Goal: Task Accomplishment & Management: Manage account settings

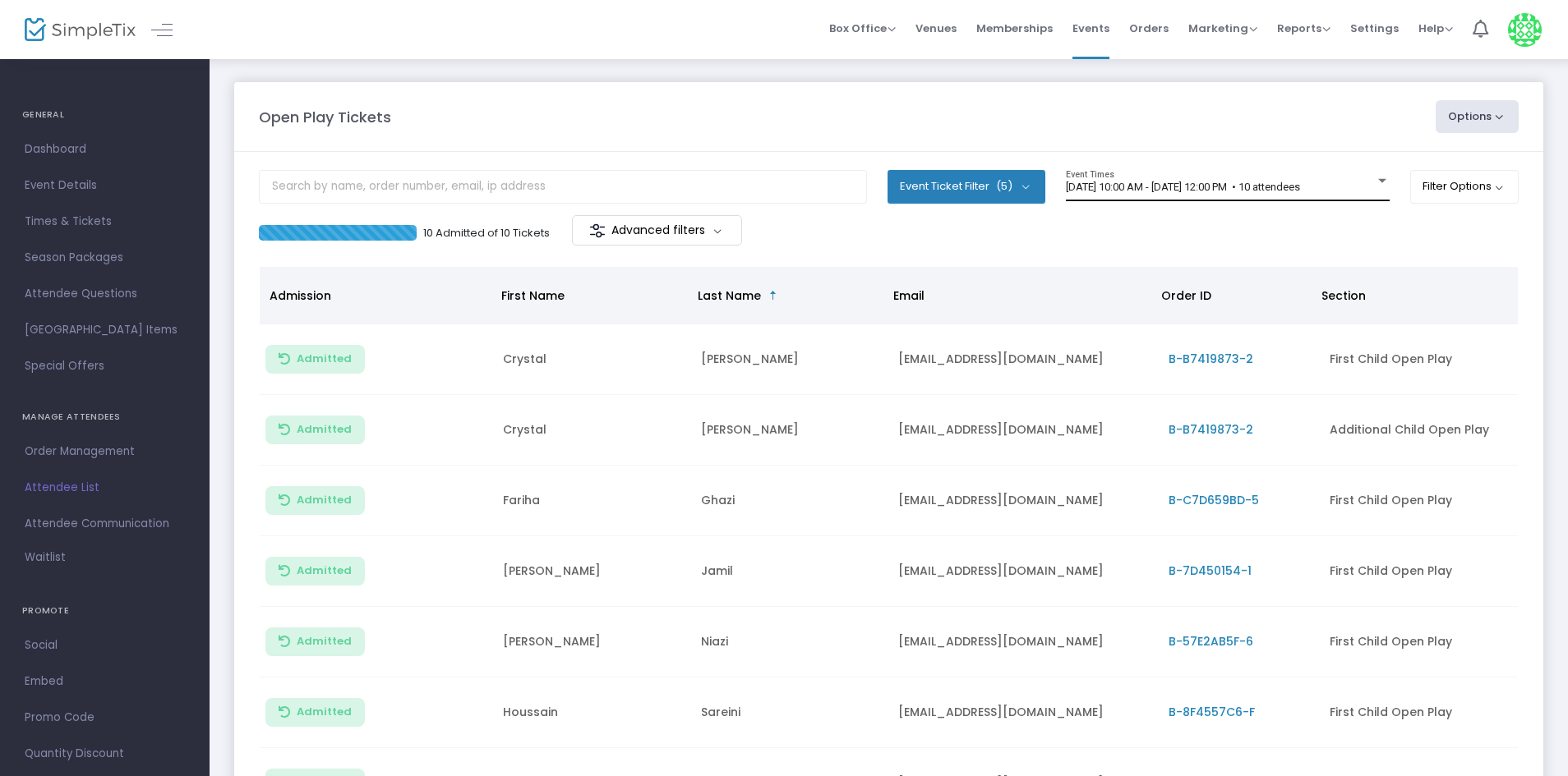
click at [1146, 186] on span "9/19/2025 @ 10:00 AM - 9/19/2025 @ 12:00 PM • 10 attendees" at bounding box center [1183, 186] width 234 height 12
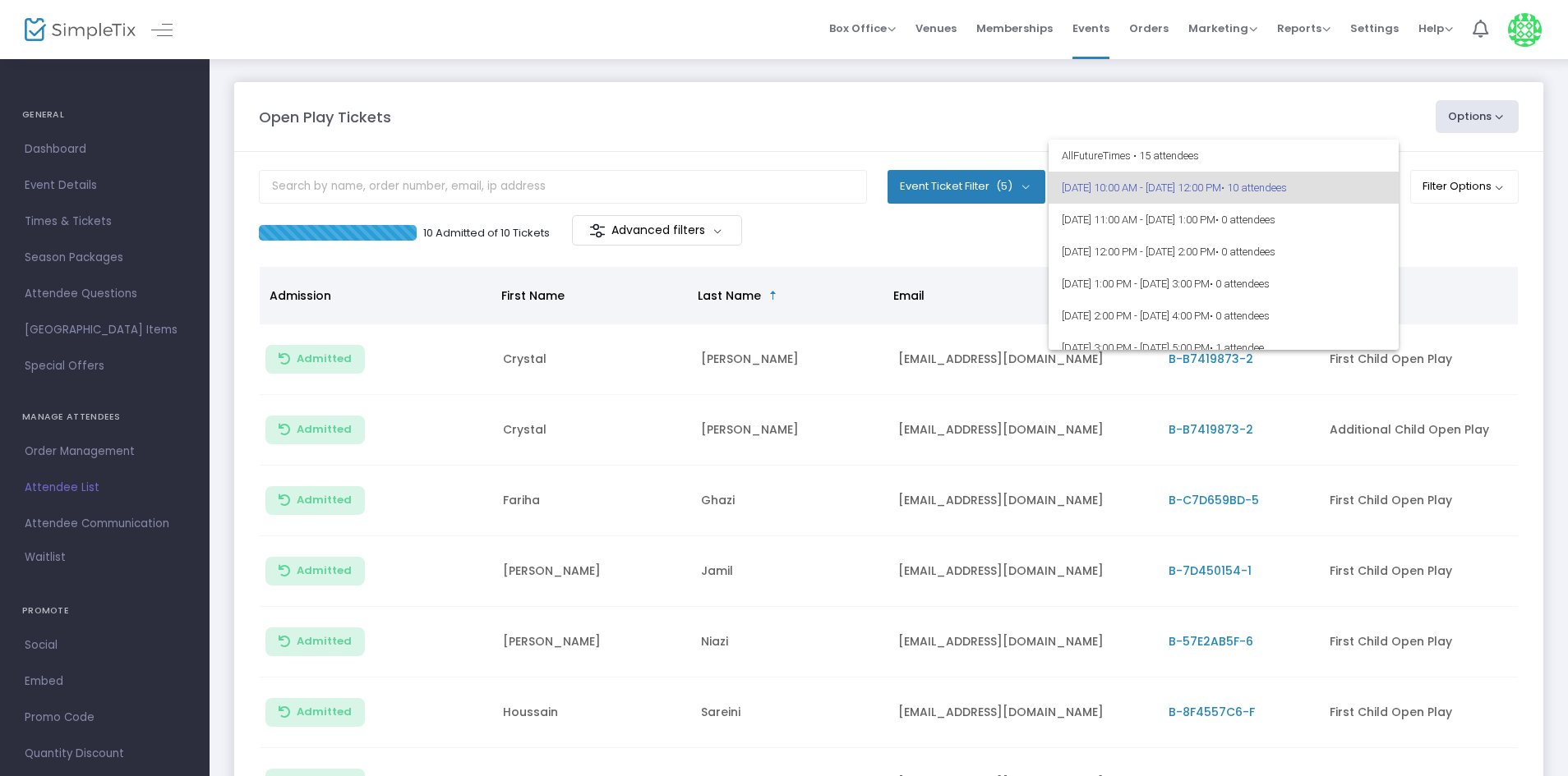
click at [959, 241] on div at bounding box center [784, 388] width 1568 height 776
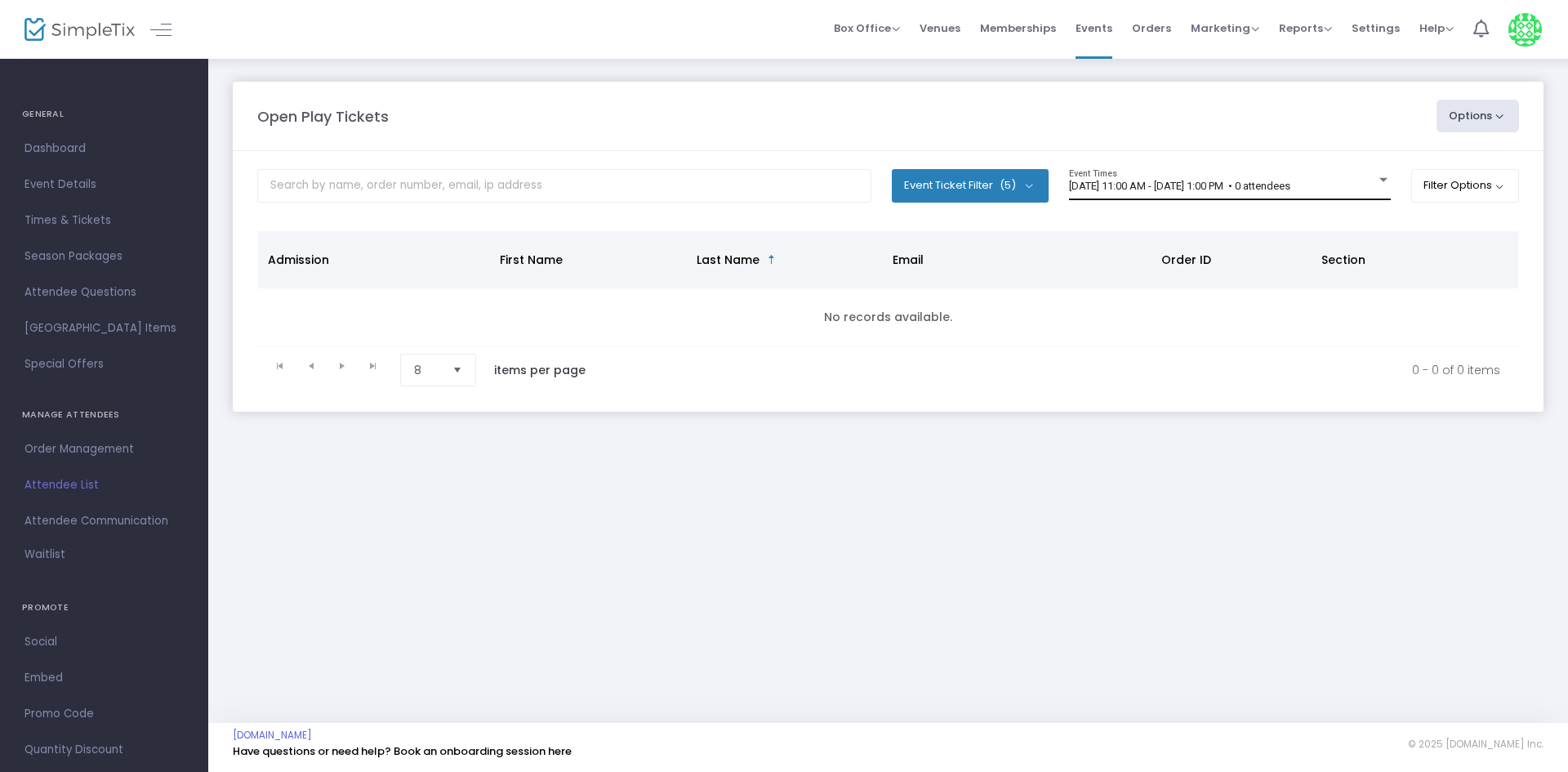
click at [1291, 188] on span "9/19/2025 @ 11:00 AM - 9/19/2025 @ 1:00 PM • 0 attendees" at bounding box center [1179, 185] width 221 height 12
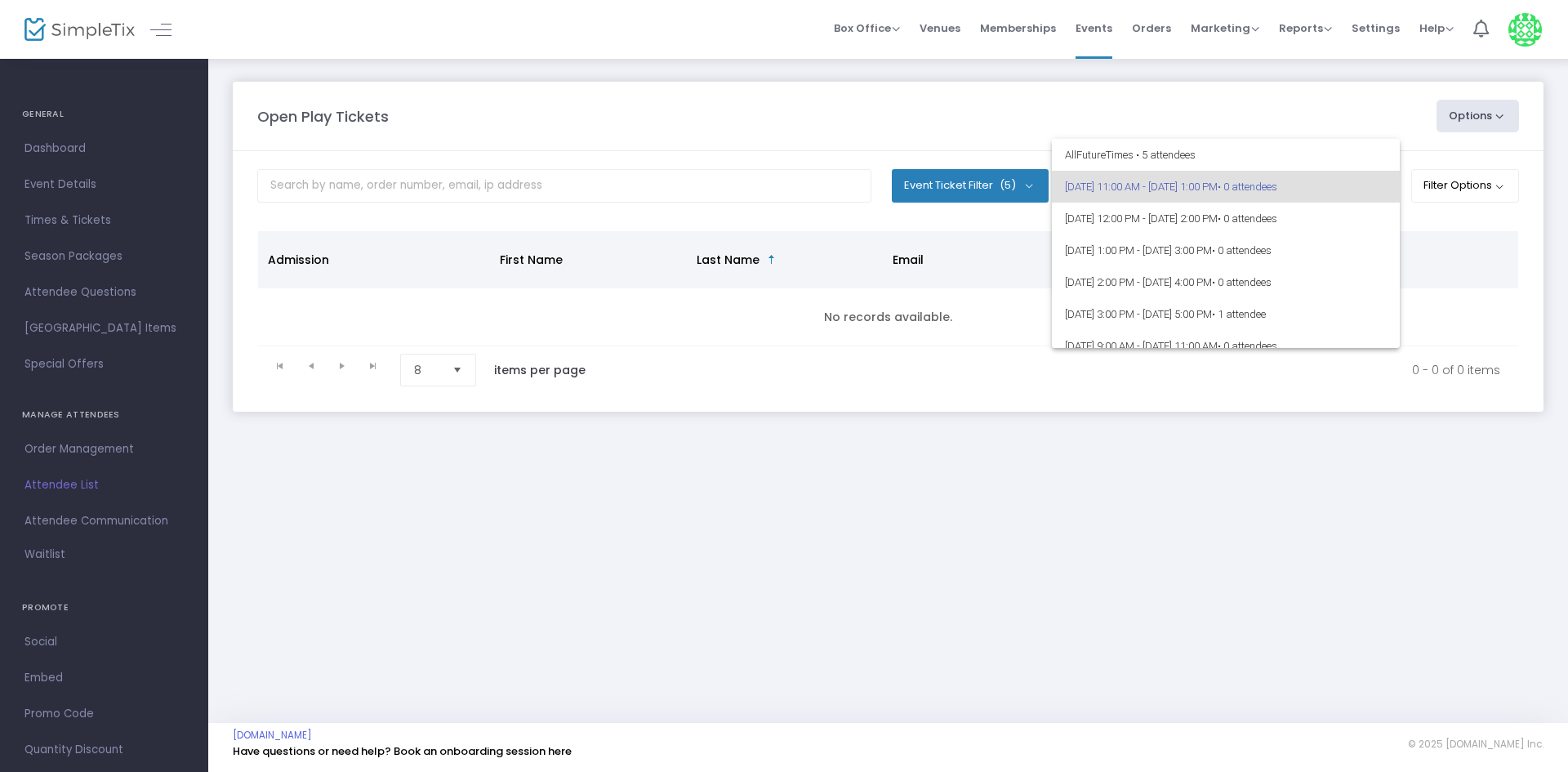
click at [1363, 455] on div at bounding box center [784, 386] width 1568 height 772
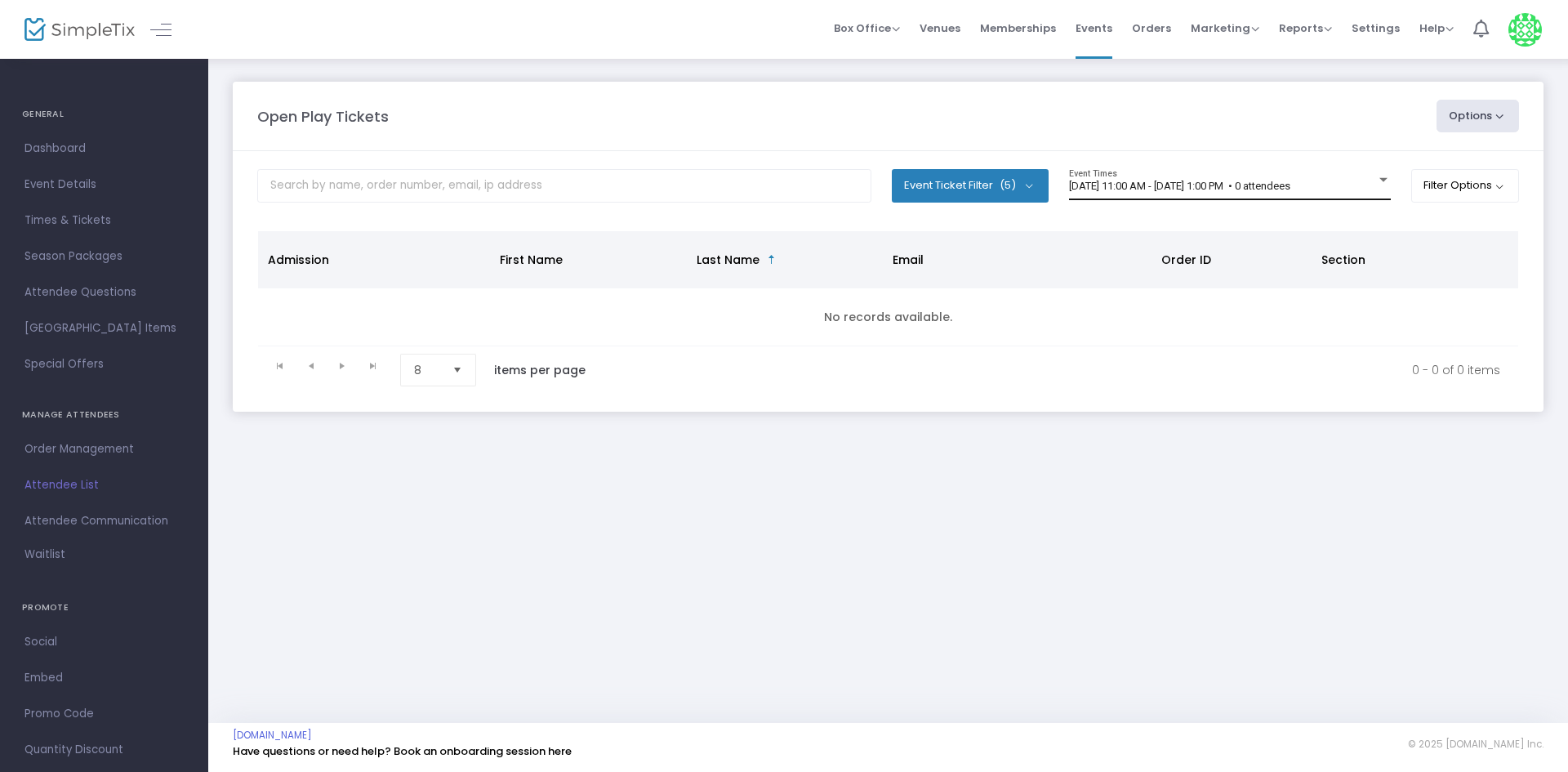
click at [1110, 183] on span "9/19/2025 @ 11:00 AM - 9/19/2025 @ 1:00 PM • 0 attendees" at bounding box center [1179, 185] width 221 height 12
click at [1133, 188] on span "[DATE] 11:00 AM - [DATE] 1:00 PM • 0 attendees" at bounding box center [1179, 185] width 221 height 12
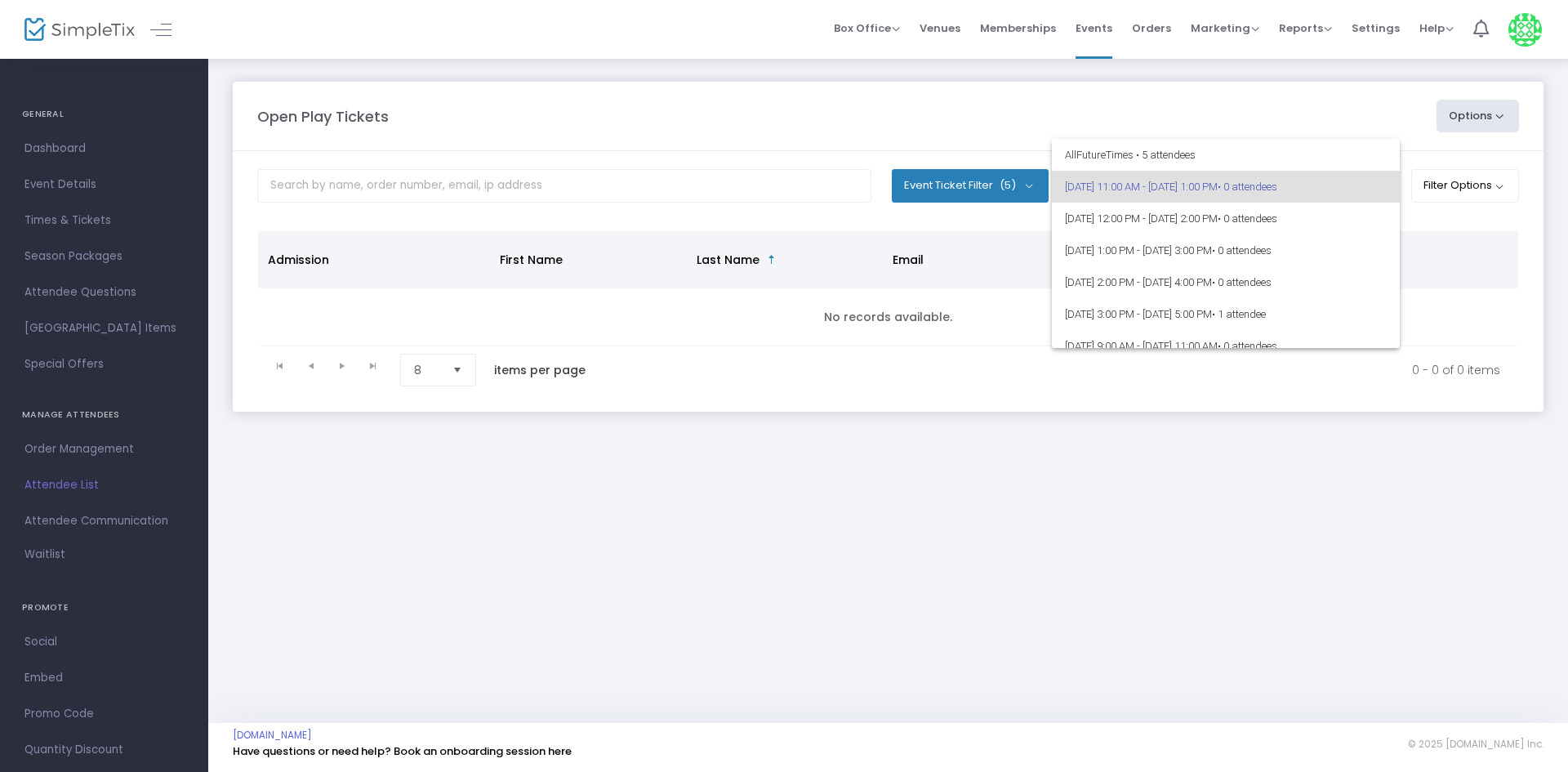
click at [1056, 433] on div at bounding box center [784, 386] width 1568 height 772
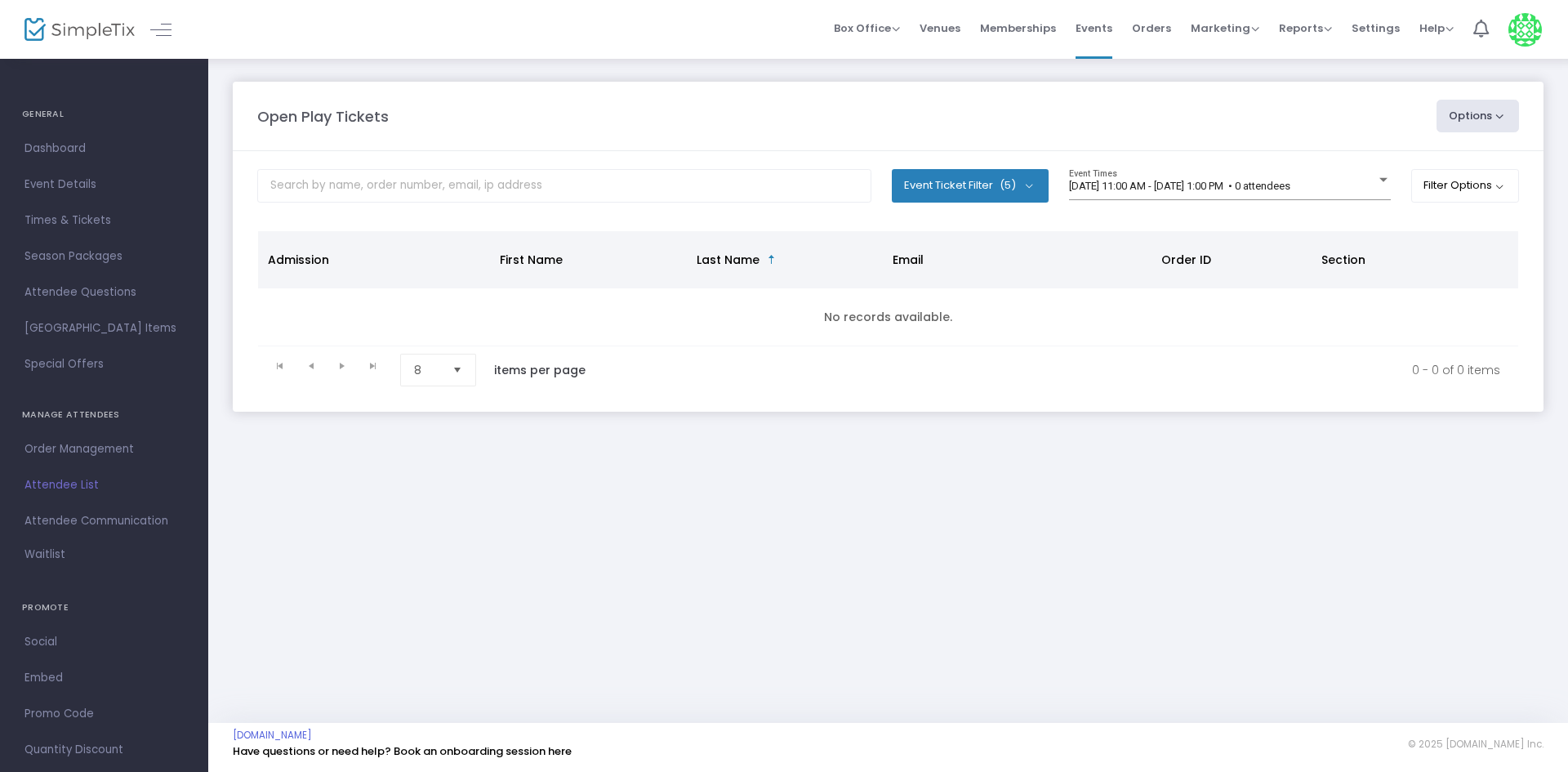
click at [888, 488] on div "Open Play Tickets Options Import Attendees Export List Print Name Tags Export t…" at bounding box center [888, 390] width 1360 height 666
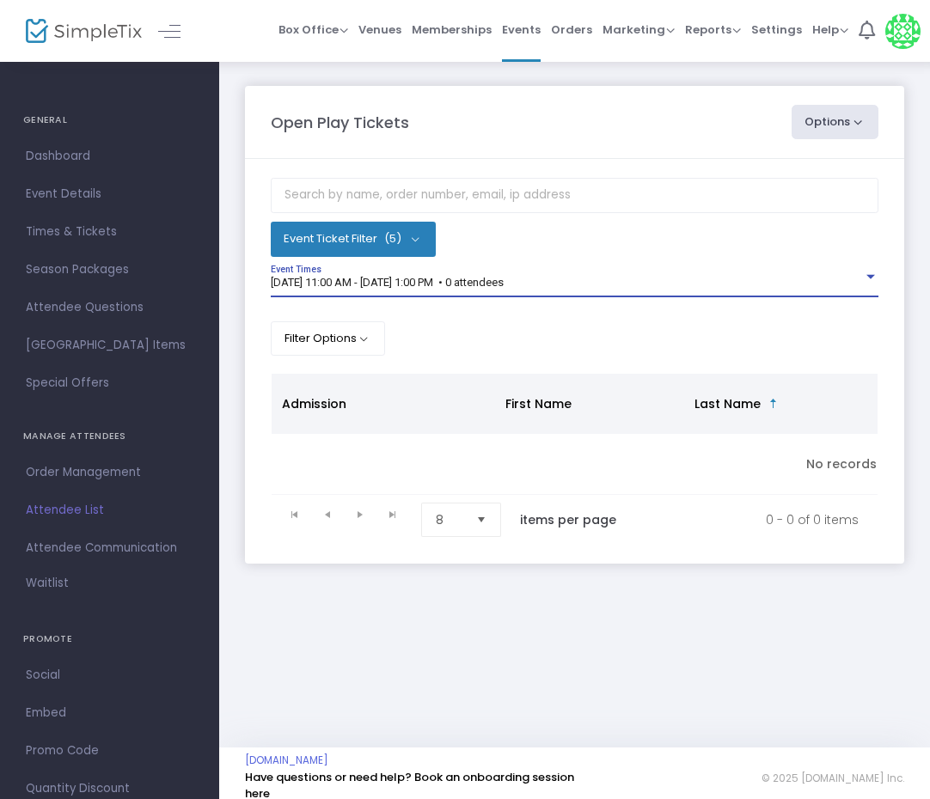
click at [410, 276] on span "[DATE] 11:00 AM - [DATE] 1:00 PM • 0 attendees" at bounding box center [387, 282] width 233 height 13
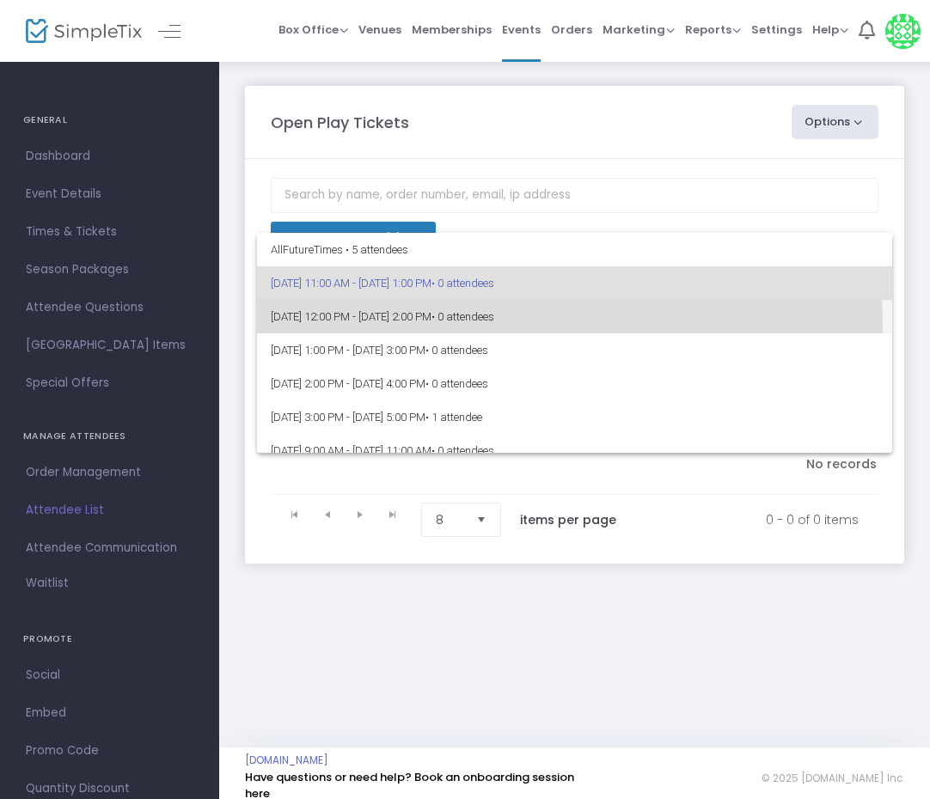
click at [388, 327] on span "9/19/2025 @ 12:00 PM - 9/19/2025 @ 2:00 PM • 0 attendees" at bounding box center [575, 317] width 608 height 34
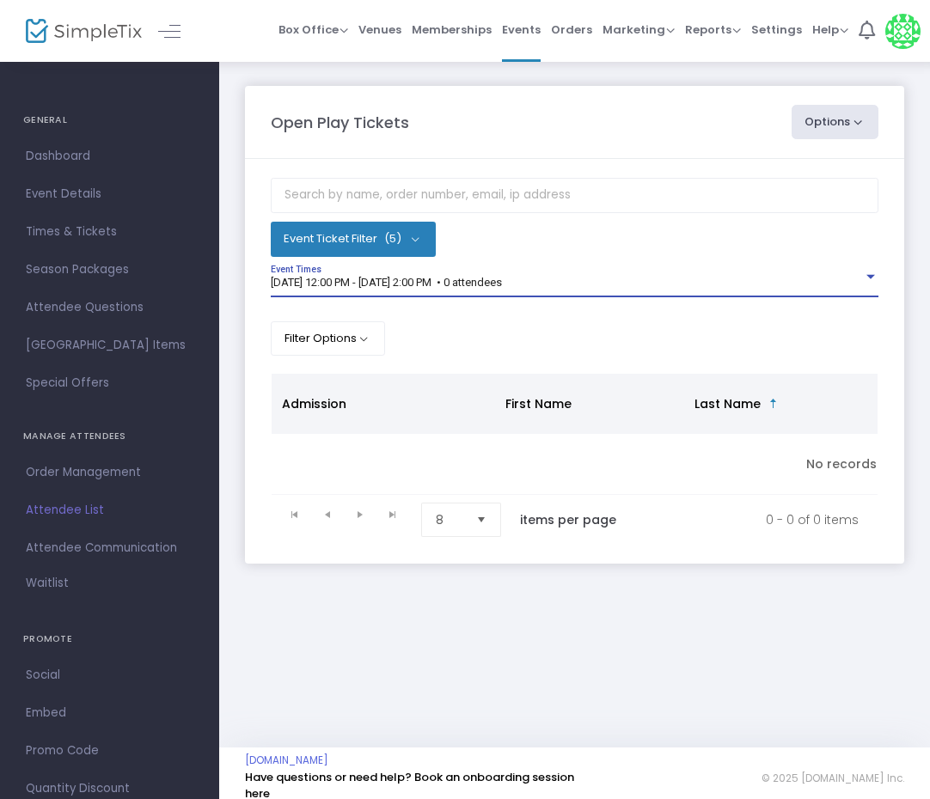
click at [464, 284] on span "9/19/2025 @ 12:00 PM - 9/19/2025 @ 2:00 PM • 0 attendees" at bounding box center [386, 282] width 231 height 13
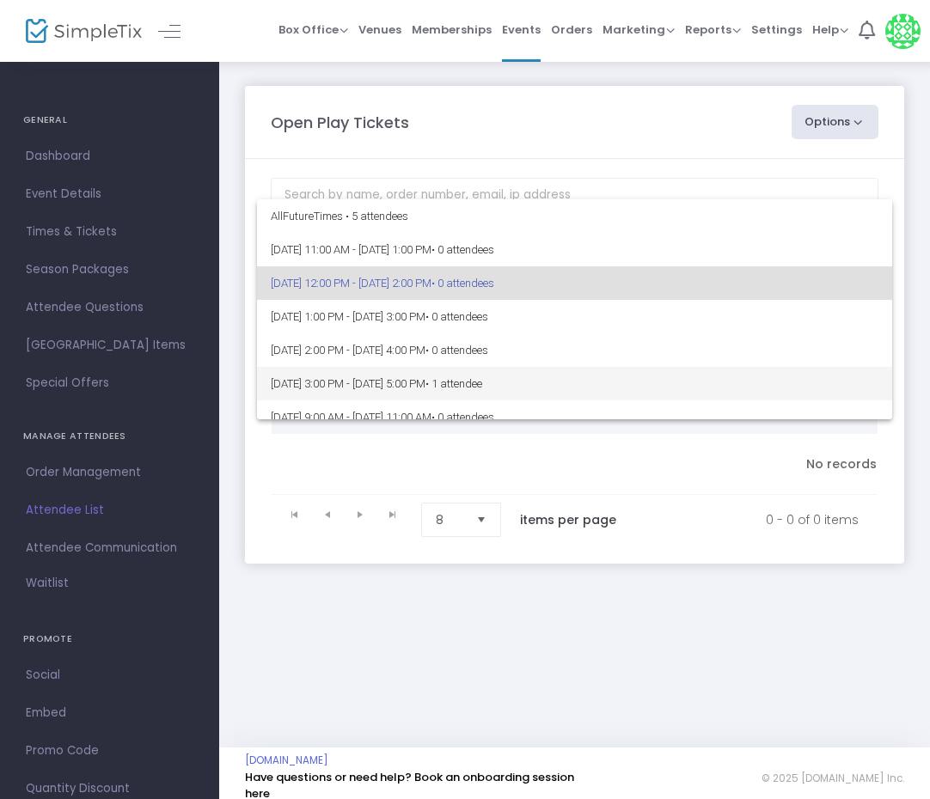
drag, startPoint x: 452, startPoint y: 381, endPoint x: 426, endPoint y: 404, distance: 34.7
click at [435, 394] on span "9/19/2025 @ 3:00 PM - 9/19/2025 @ 5:00 PM • 1 attendee" at bounding box center [575, 384] width 608 height 34
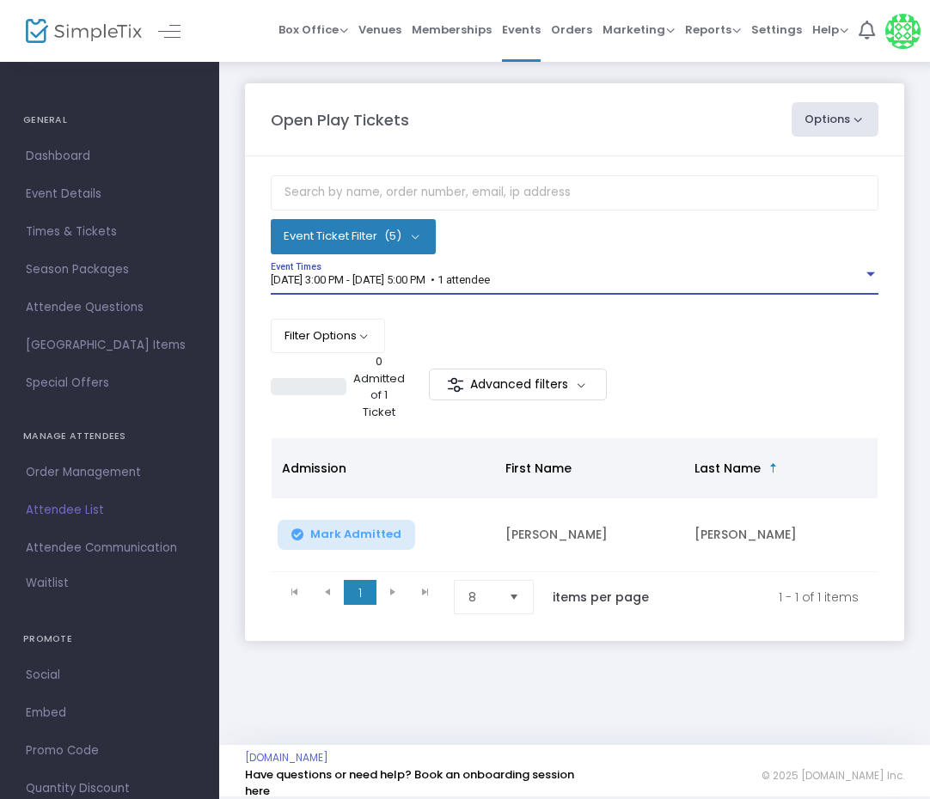
scroll to position [3, 0]
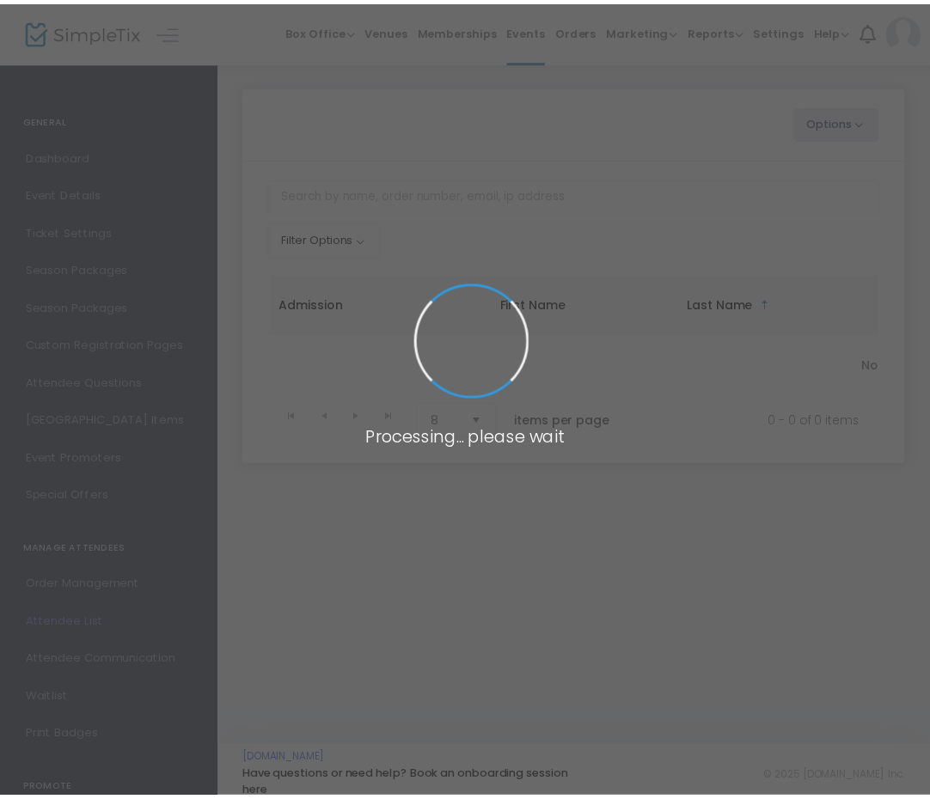
scroll to position [3, 0]
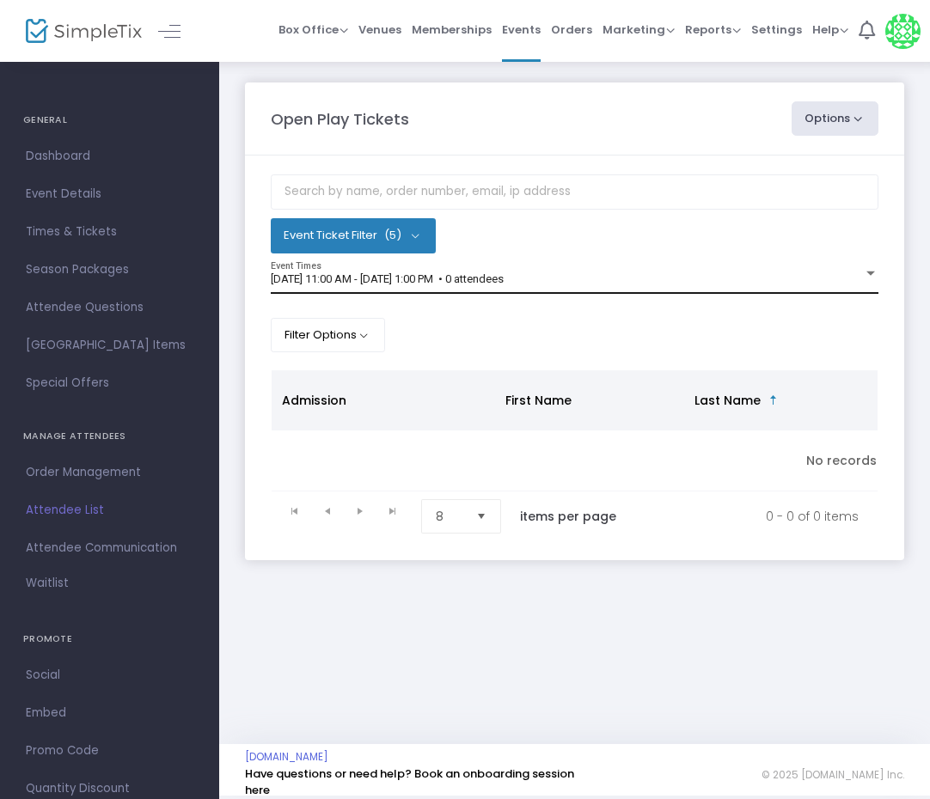
click at [504, 284] on span "[DATE] 11:00 AM - [DATE] 1:00 PM • 0 attendees" at bounding box center [387, 278] width 233 height 13
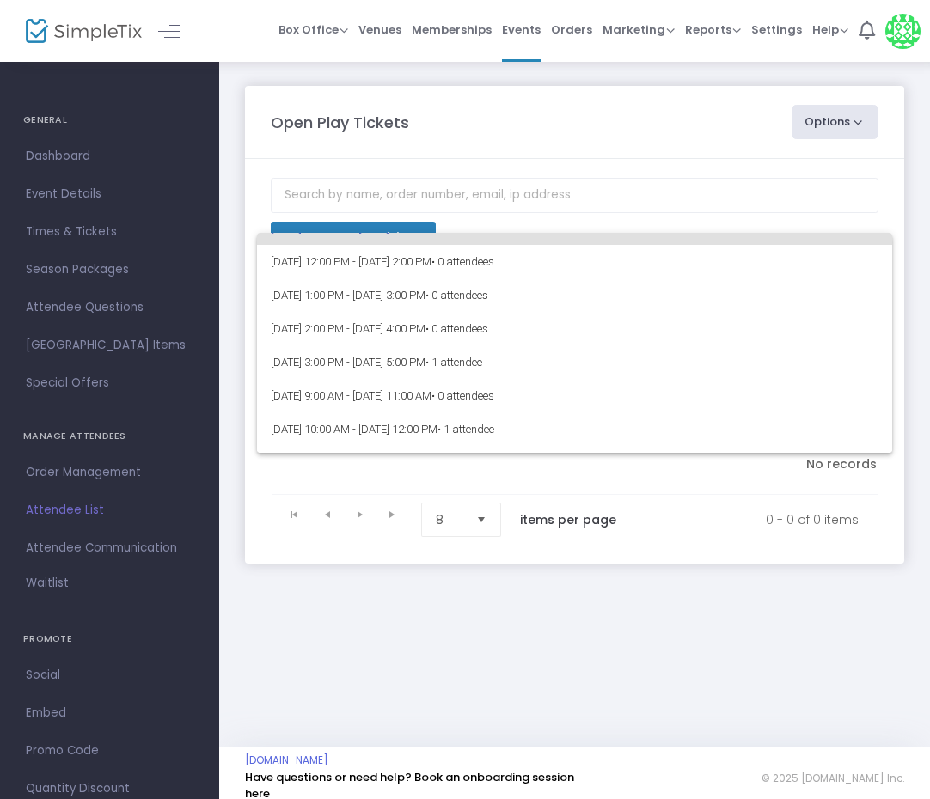
scroll to position [86, 0]
